Goal: Information Seeking & Learning: Learn about a topic

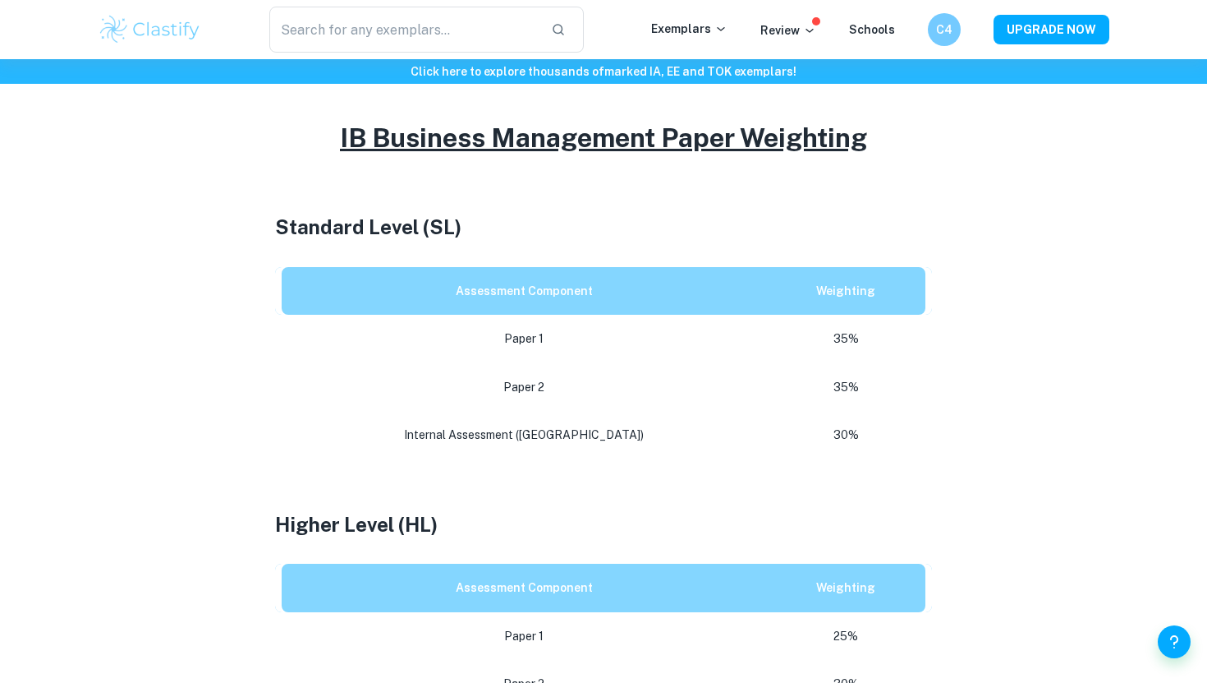
scroll to position [684, 0]
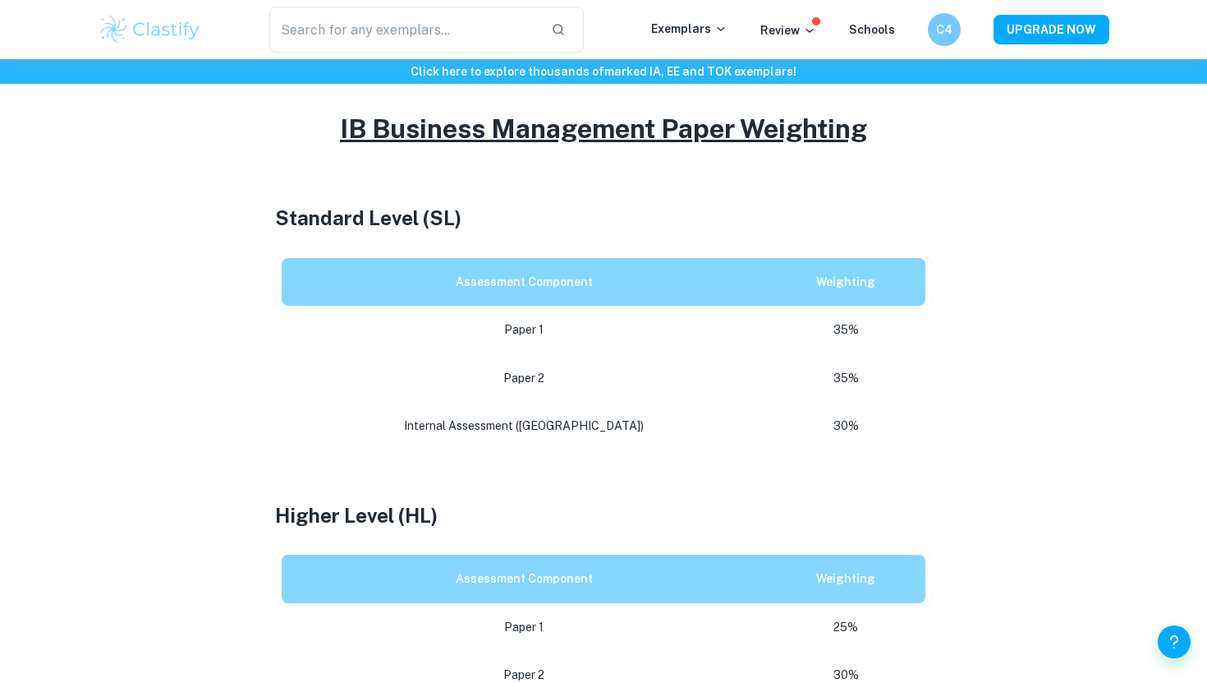
click at [805, 382] on p "35%" at bounding box center [845, 378] width 133 height 22
click at [814, 338] on p "35%" at bounding box center [845, 330] width 133 height 22
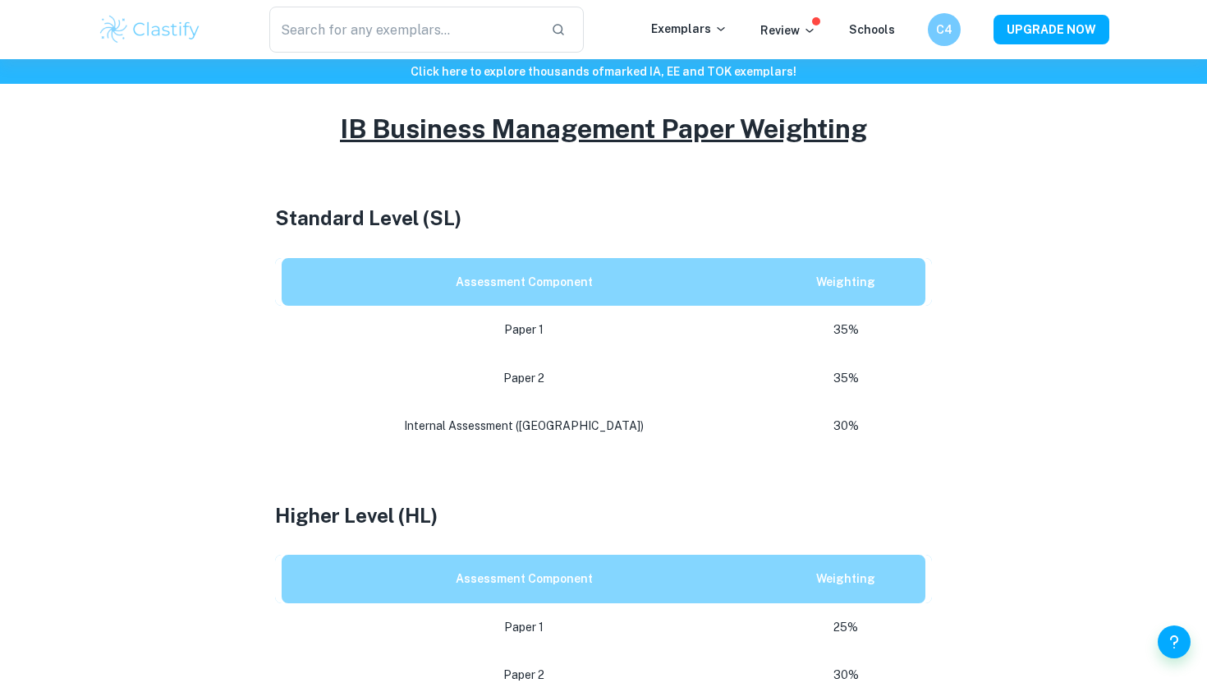
click at [822, 379] on p "35%" at bounding box center [845, 378] width 133 height 22
click at [825, 422] on p "30%" at bounding box center [845, 426] width 133 height 22
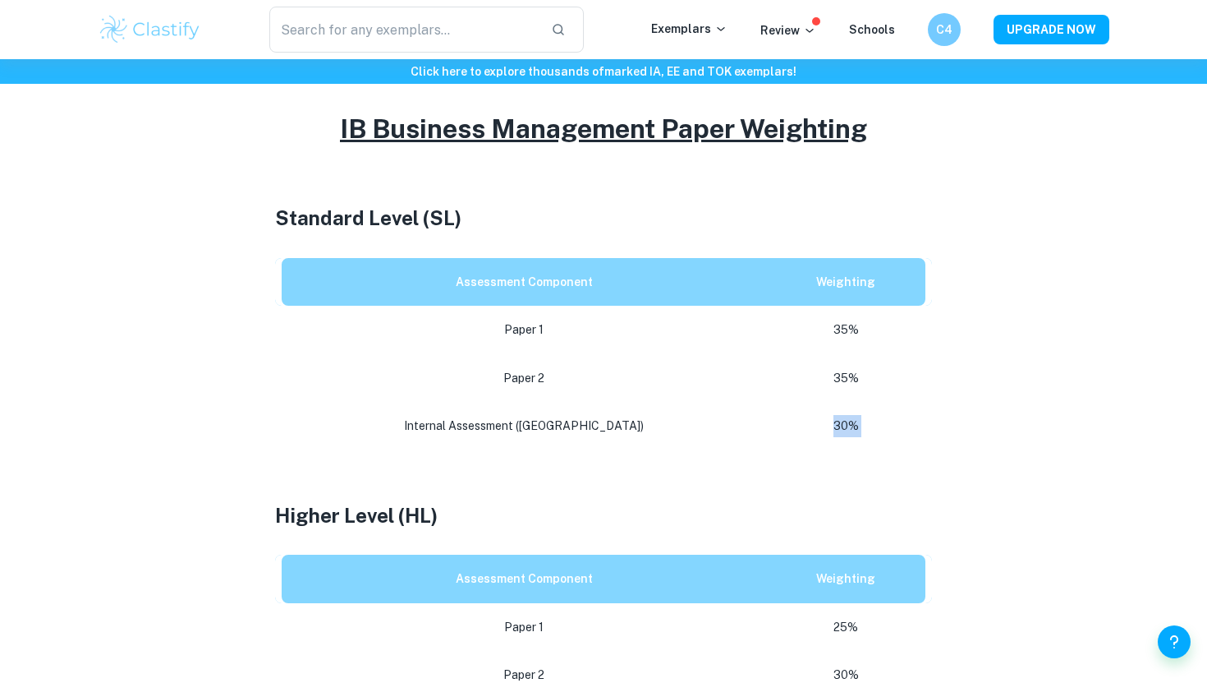
click at [825, 422] on p "30%" at bounding box center [845, 426] width 133 height 22
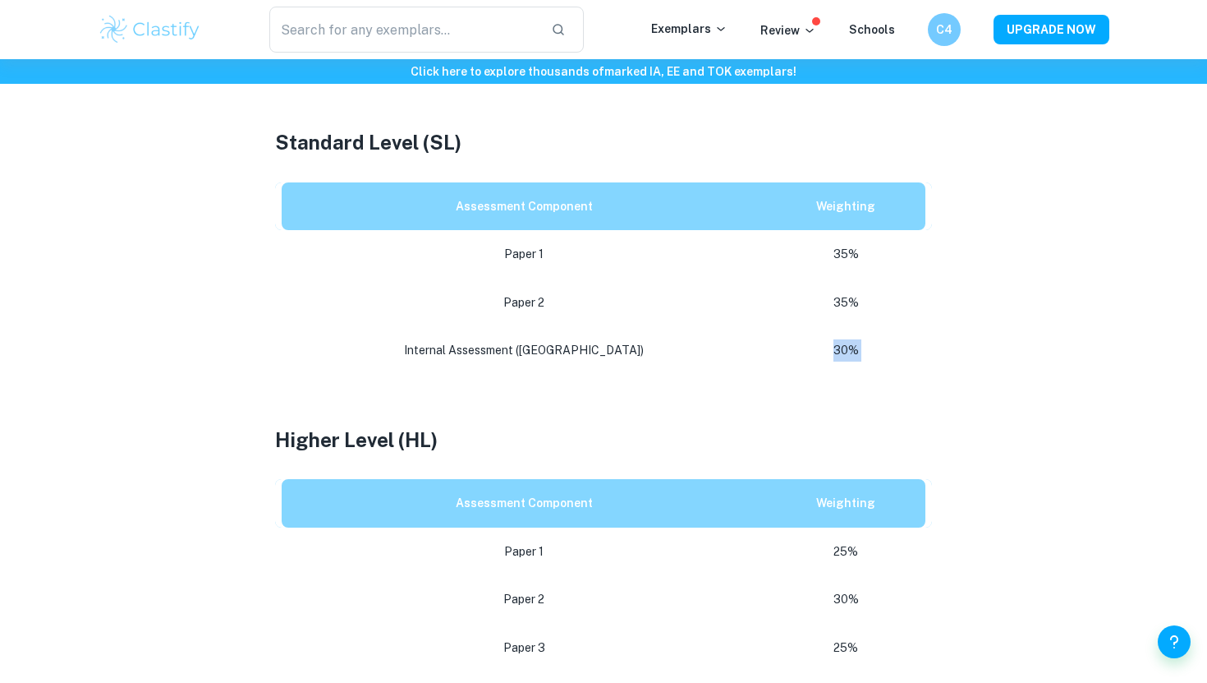
scroll to position [0, 0]
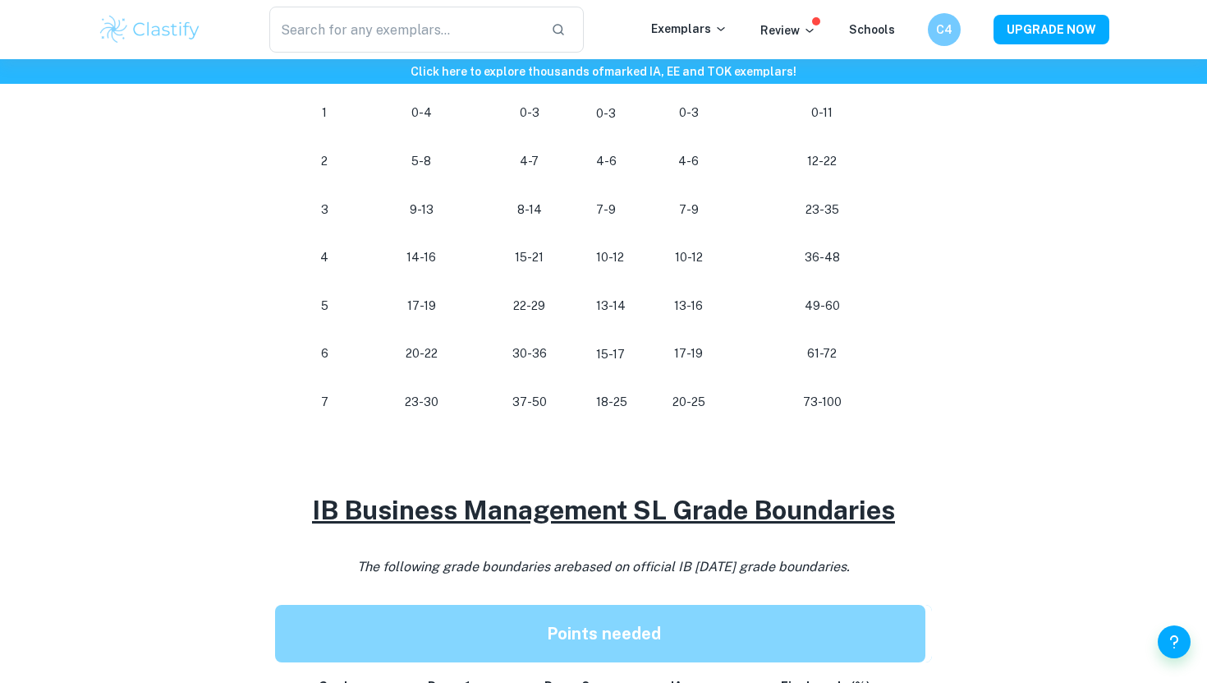
scroll to position [1037, 0]
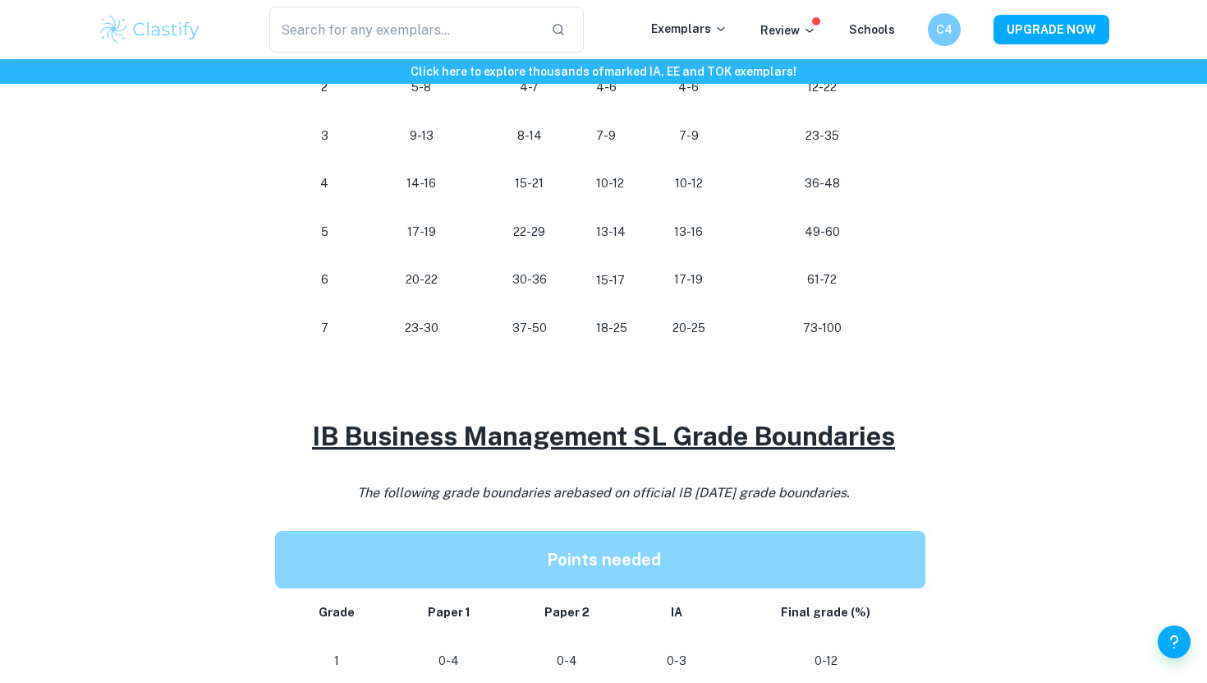
click at [804, 318] on p "73-100" at bounding box center [822, 328] width 158 height 22
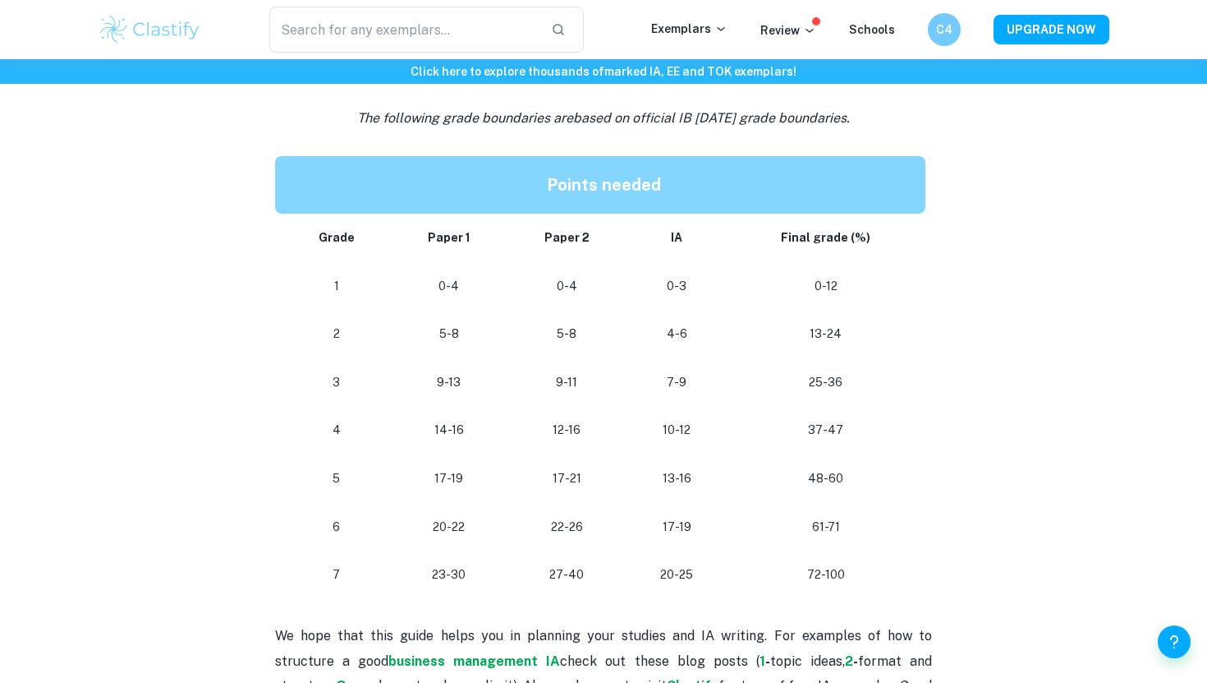
scroll to position [1413, 0]
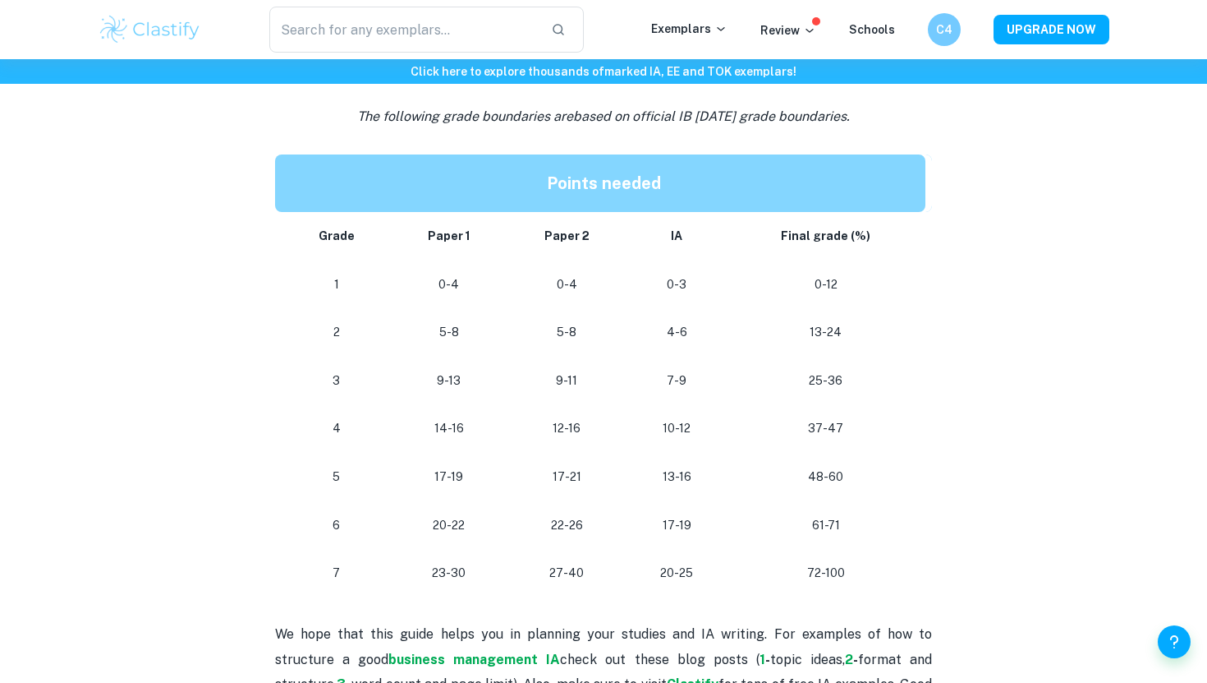
click at [824, 594] on td "72-100" at bounding box center [829, 573] width 205 height 48
click at [825, 560] on td "72-100" at bounding box center [829, 573] width 205 height 48
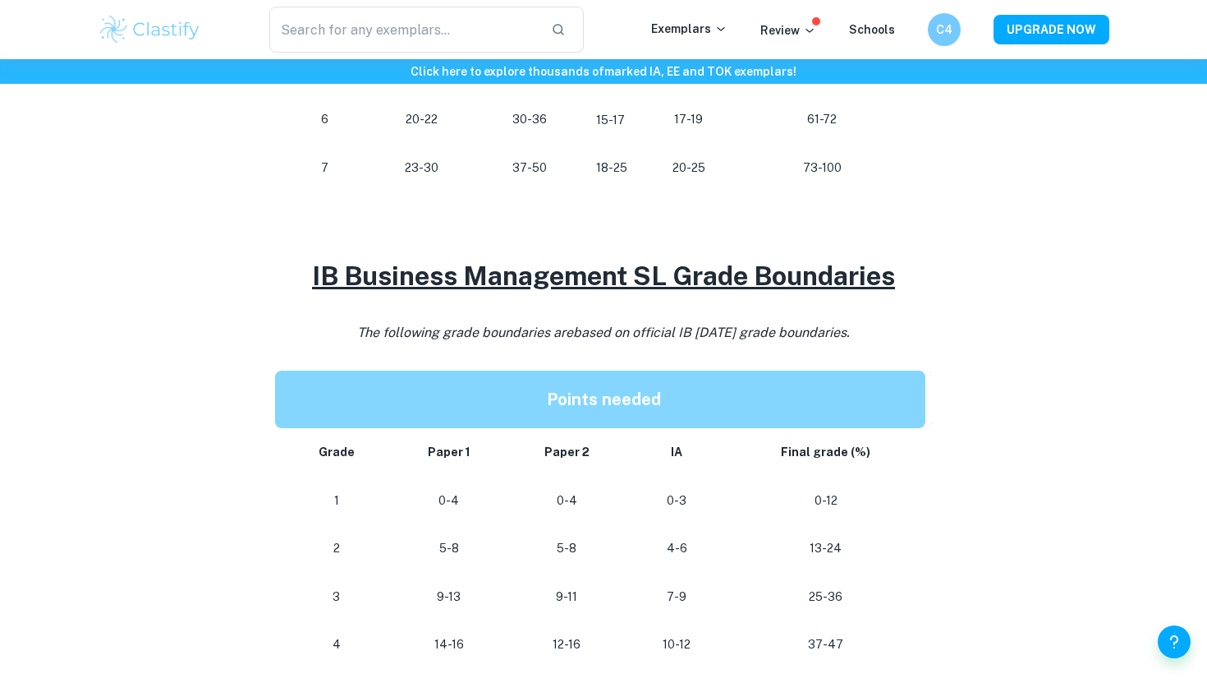
scroll to position [1397, 0]
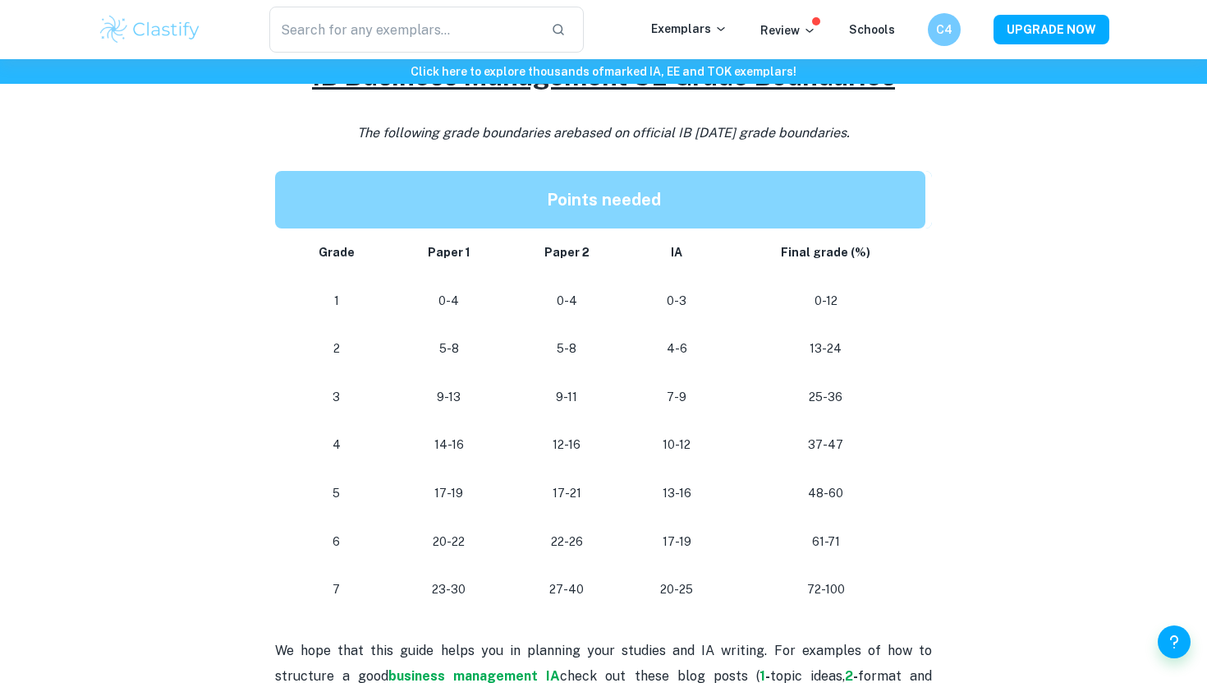
click at [827, 589] on p "72-100" at bounding box center [826, 589] width 172 height 22
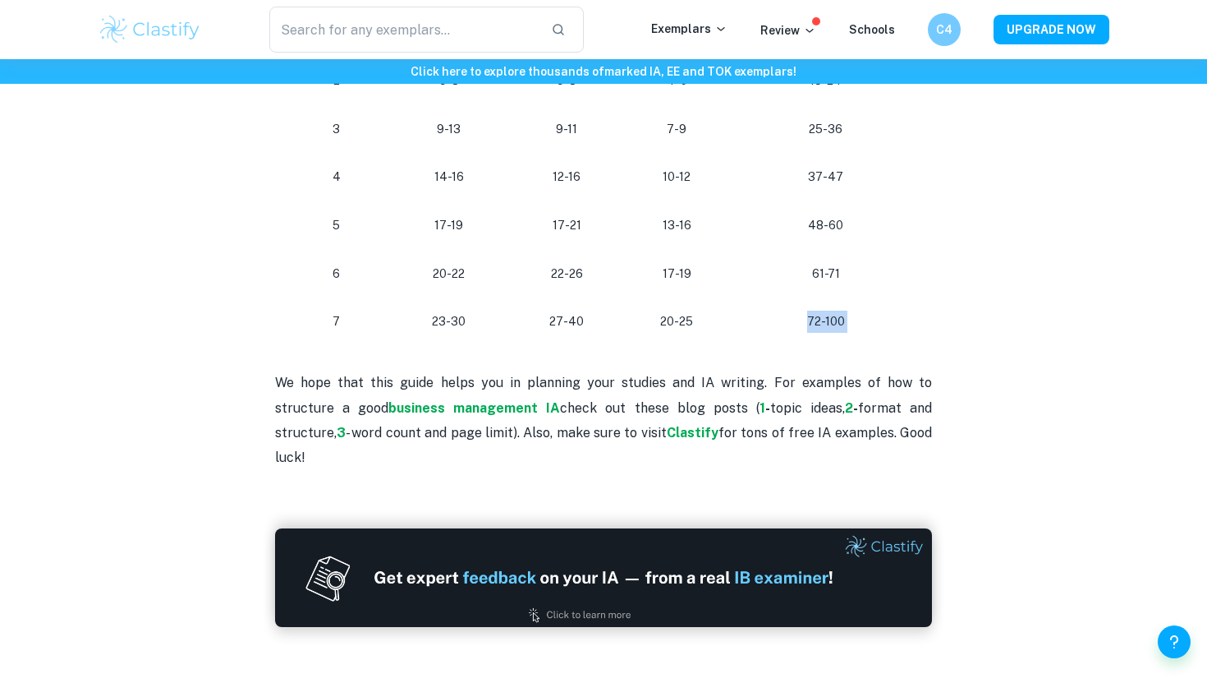
scroll to position [1630, 0]
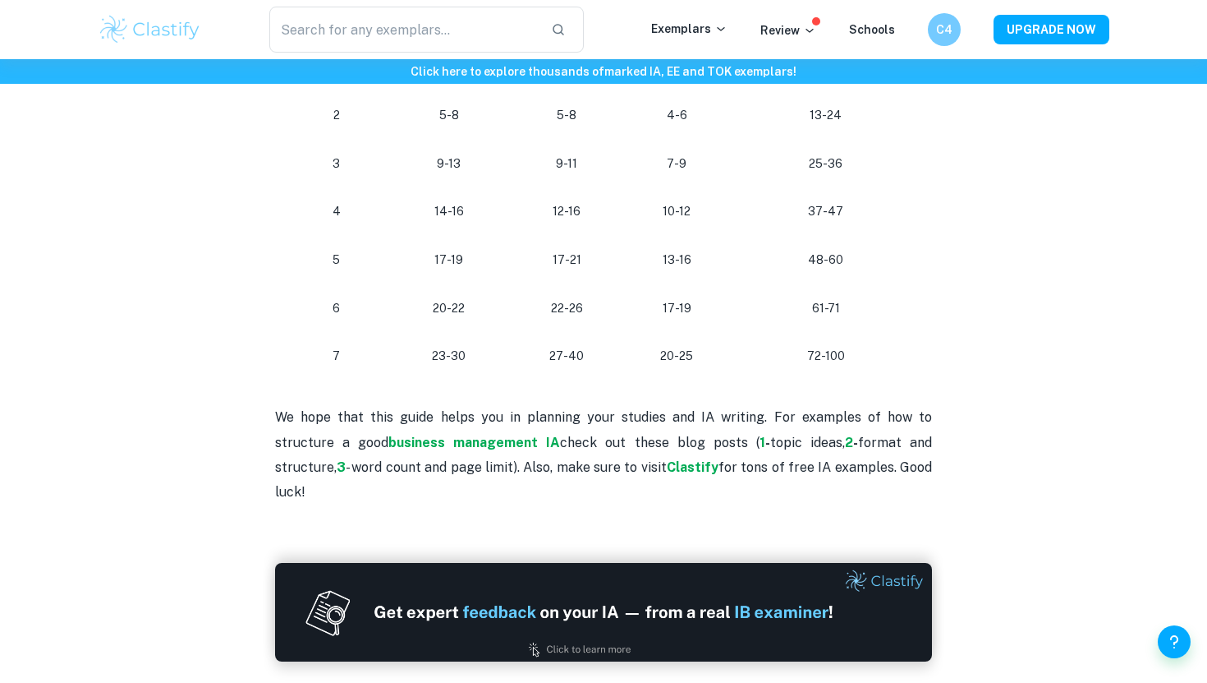
click at [899, 267] on p "48-60" at bounding box center [826, 260] width 172 height 22
